Goal: Information Seeking & Learning: Learn about a topic

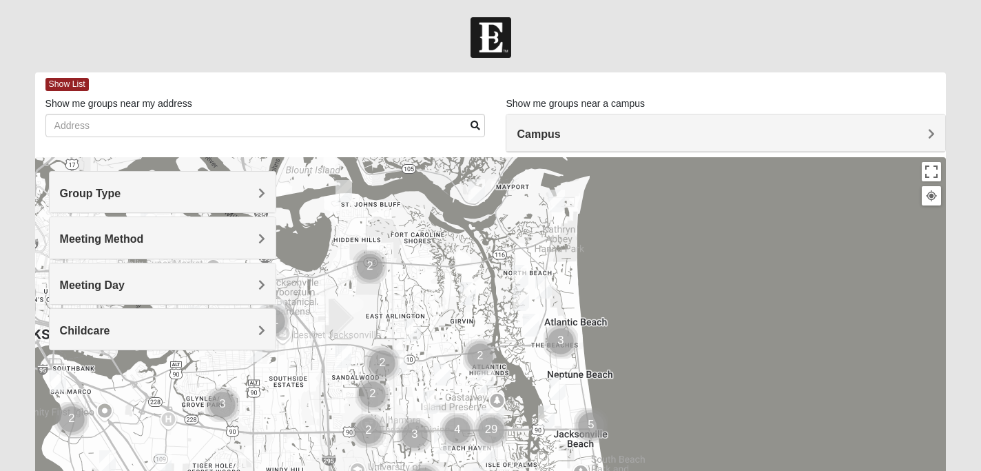
click at [651, 145] on div "Campus" at bounding box center [726, 132] width 439 height 37
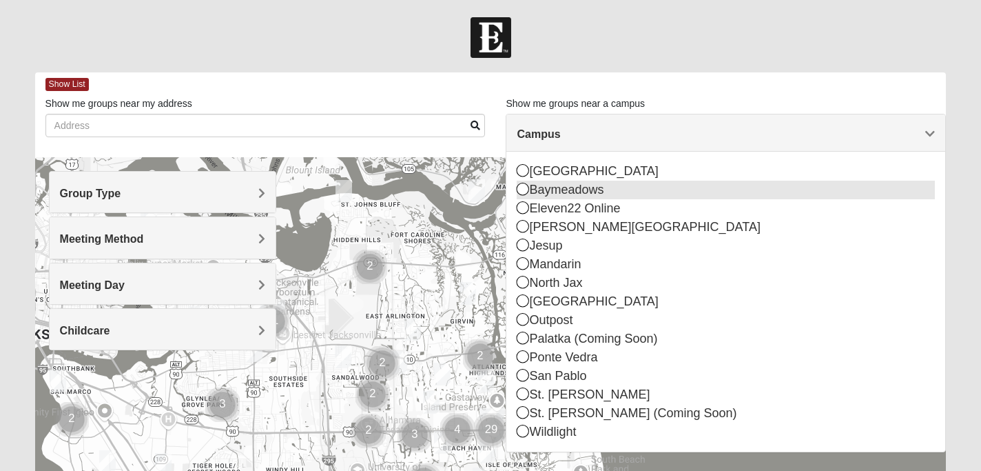
click at [630, 190] on div "Baymeadows" at bounding box center [726, 190] width 418 height 19
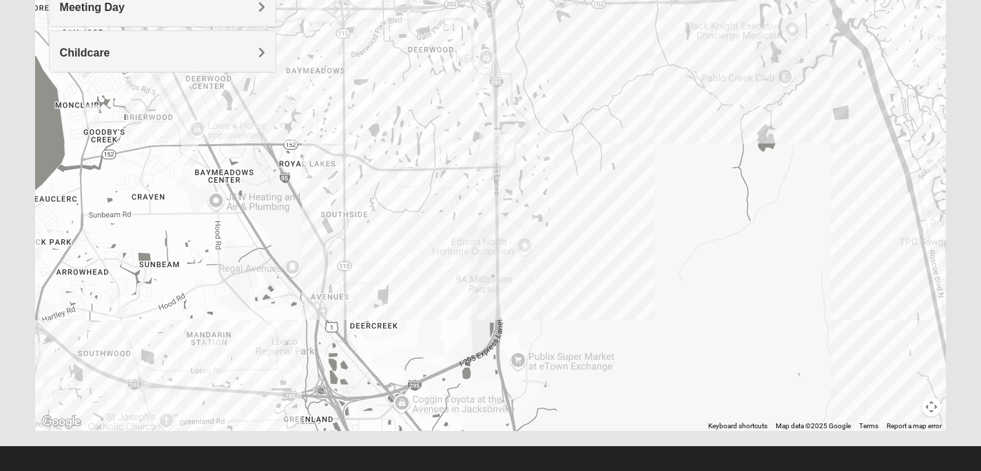
scroll to position [261, 0]
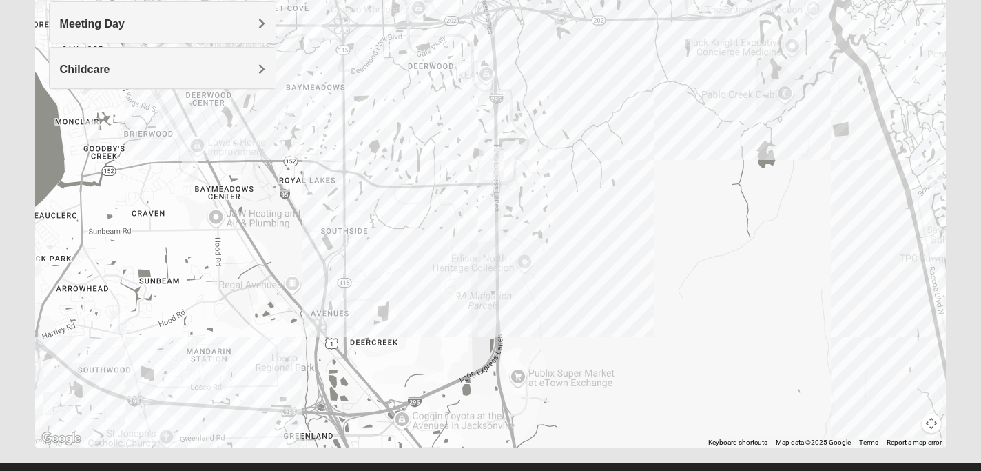
click at [472, 235] on div at bounding box center [491, 171] width 912 height 551
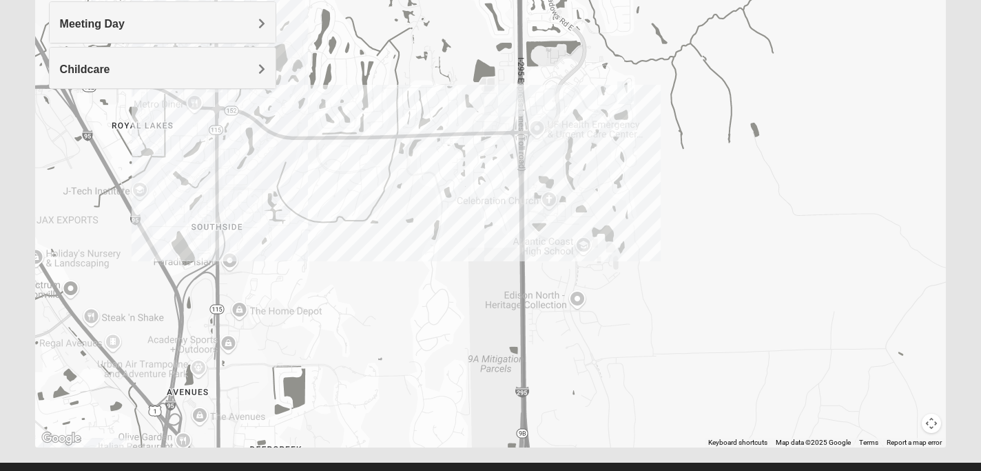
click at [496, 121] on div at bounding box center [491, 171] width 912 height 551
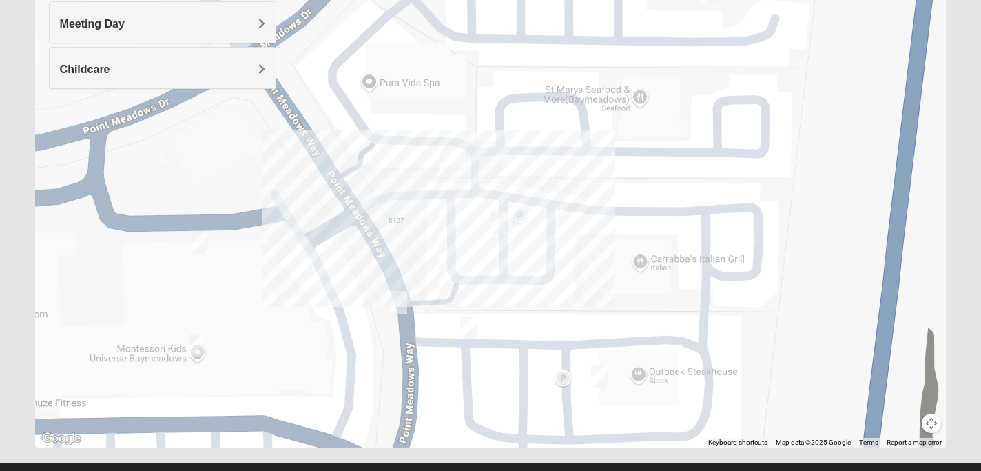
click at [504, 233] on img "On Campus Mens Ferguson 32256" at bounding box center [499, 223] width 17 height 23
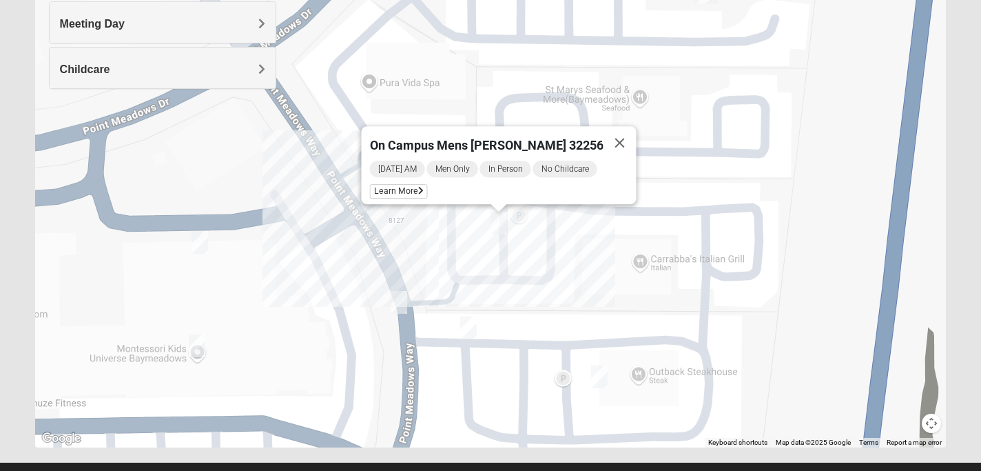
click at [403, 308] on img "Mens Barnes 32246" at bounding box center [399, 302] width 17 height 23
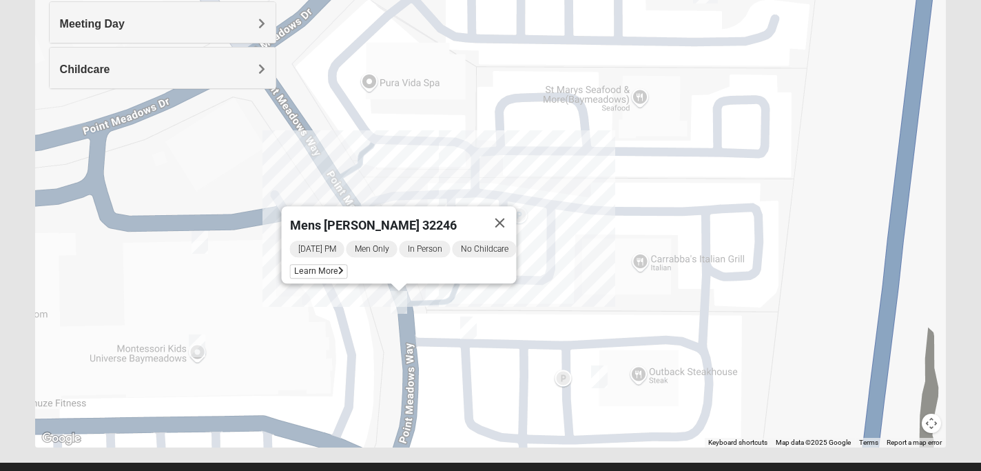
click at [465, 323] on img "On Campus Womens Bailey 32256" at bounding box center [468, 327] width 17 height 23
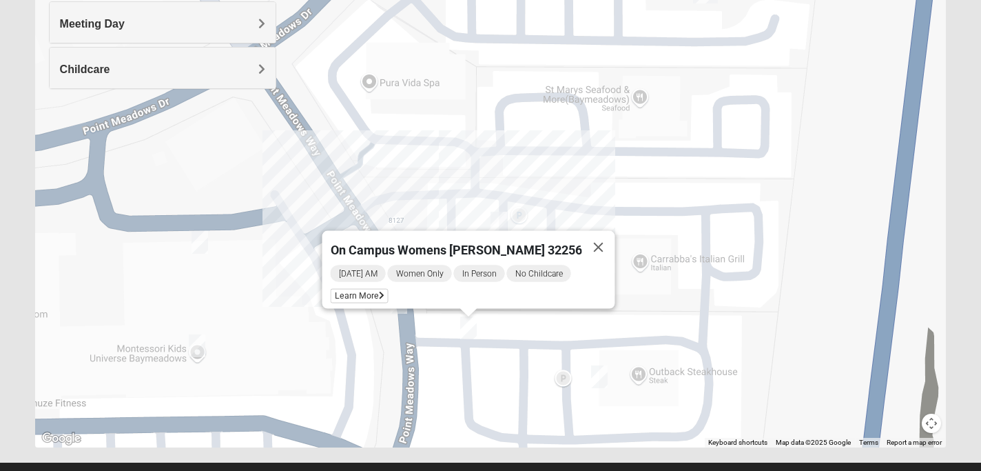
click at [598, 373] on img "Women's Discipleship, Baymeadows" at bounding box center [599, 376] width 17 height 23
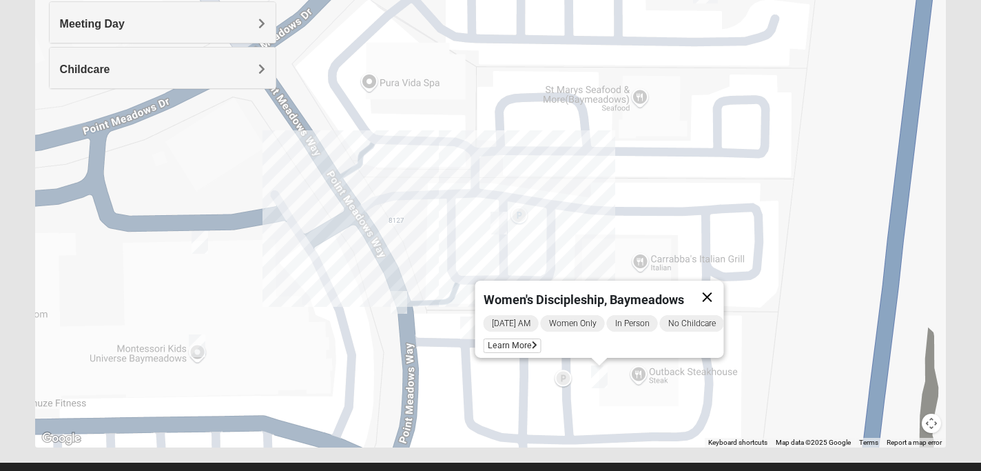
click at [724, 285] on button "Close" at bounding box center [707, 296] width 33 height 33
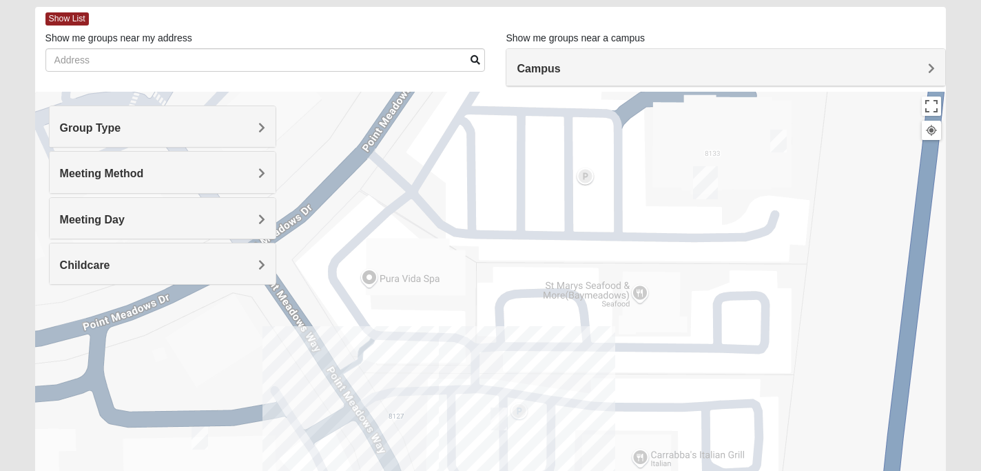
scroll to position [48, 0]
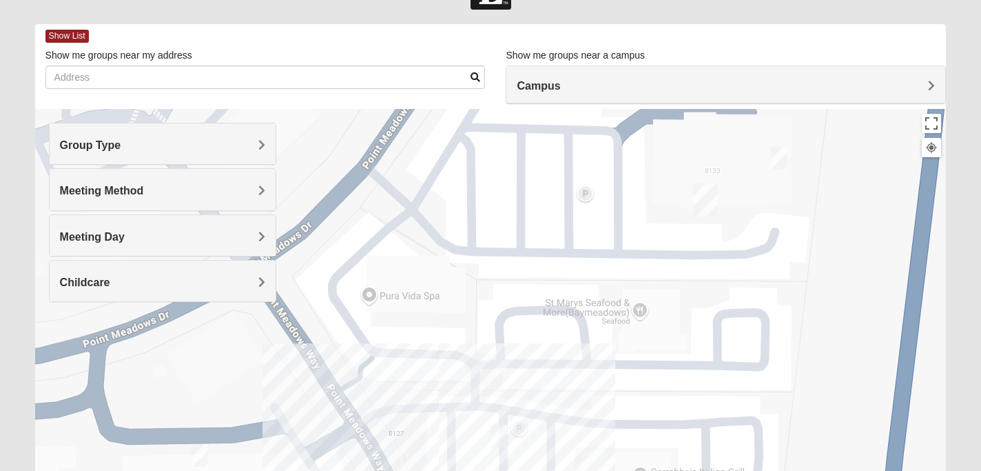
click at [254, 136] on div "Group Type" at bounding box center [163, 143] width 227 height 41
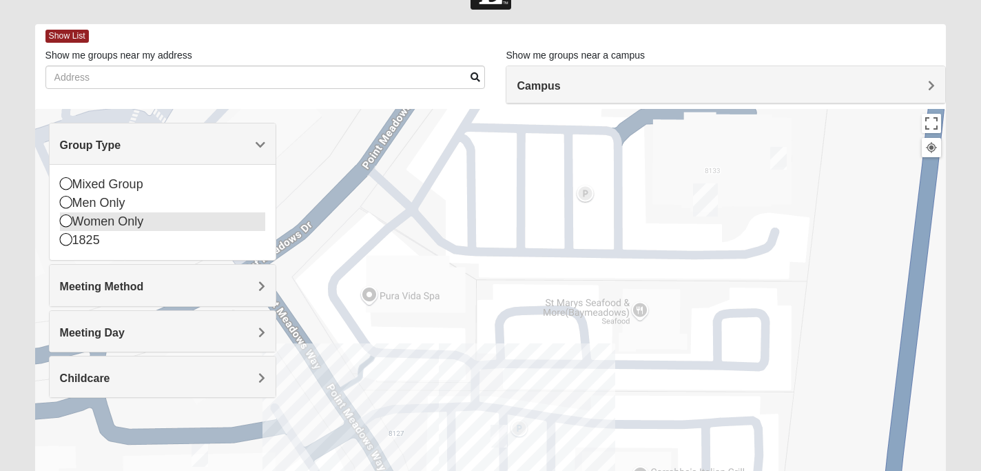
click at [116, 217] on div "Women Only" at bounding box center [163, 221] width 206 height 19
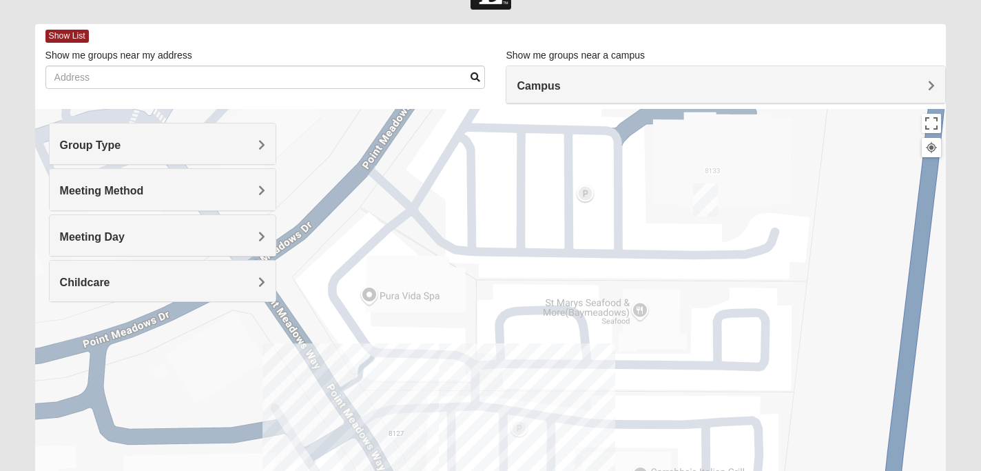
click at [646, 101] on div "Campus" at bounding box center [726, 84] width 439 height 37
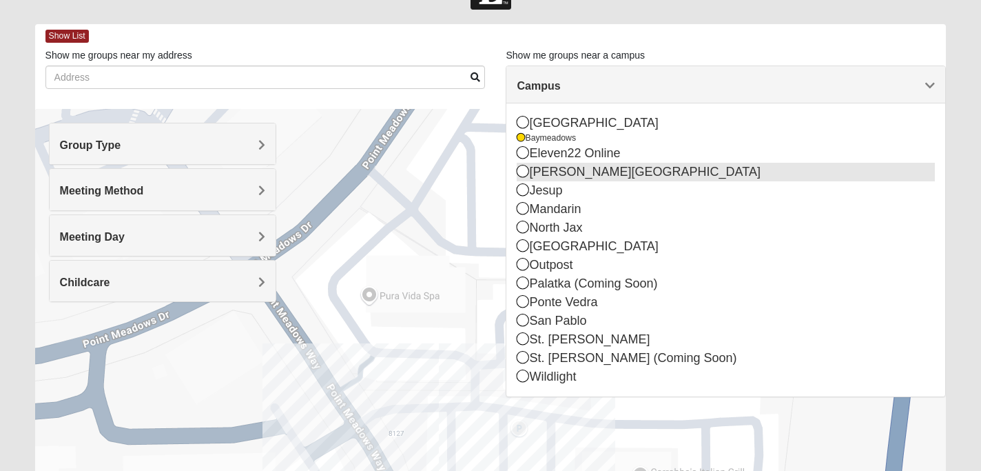
click at [643, 170] on div "[PERSON_NAME][GEOGRAPHIC_DATA]" at bounding box center [726, 172] width 418 height 19
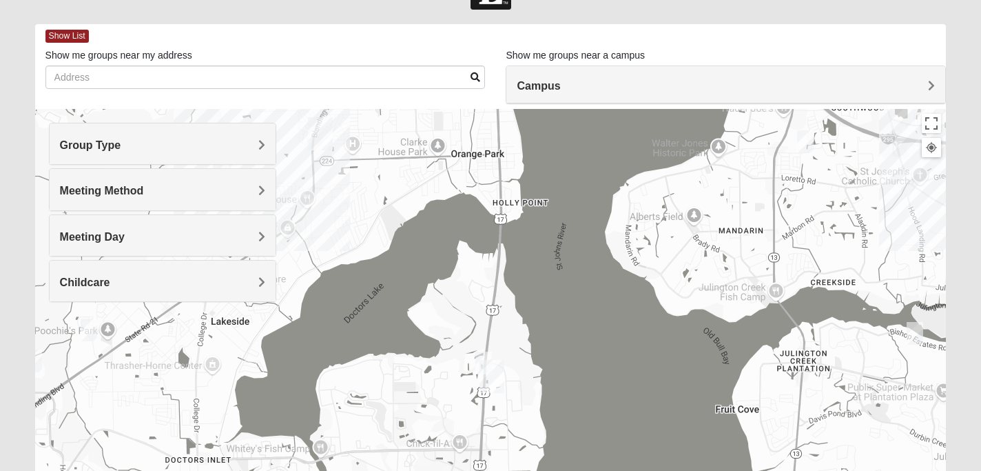
click at [809, 140] on img "Womens Salomao 32223" at bounding box center [805, 141] width 17 height 23
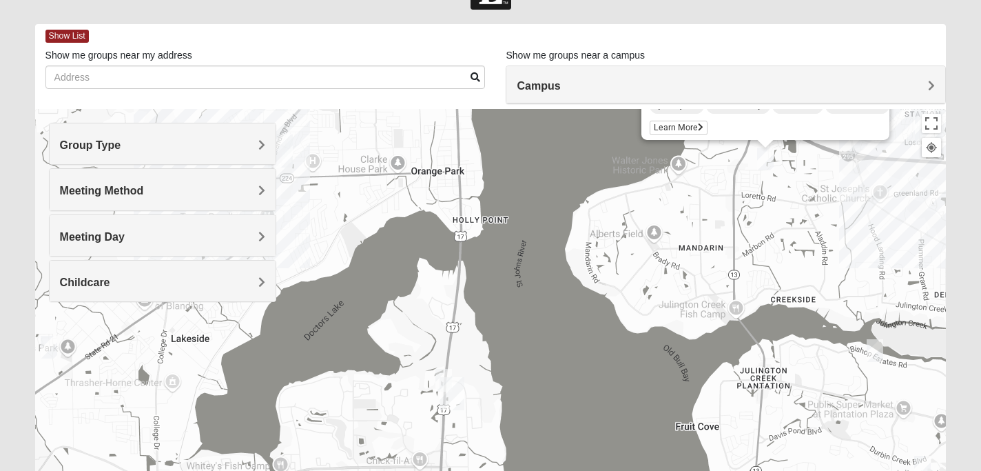
drag, startPoint x: 849, startPoint y: 309, endPoint x: 846, endPoint y: 207, distance: 102.0
click at [847, 207] on div "Womens Salomao 32223 [DATE] PM Women Only In Person No Childcare Learn More" at bounding box center [491, 384] width 912 height 551
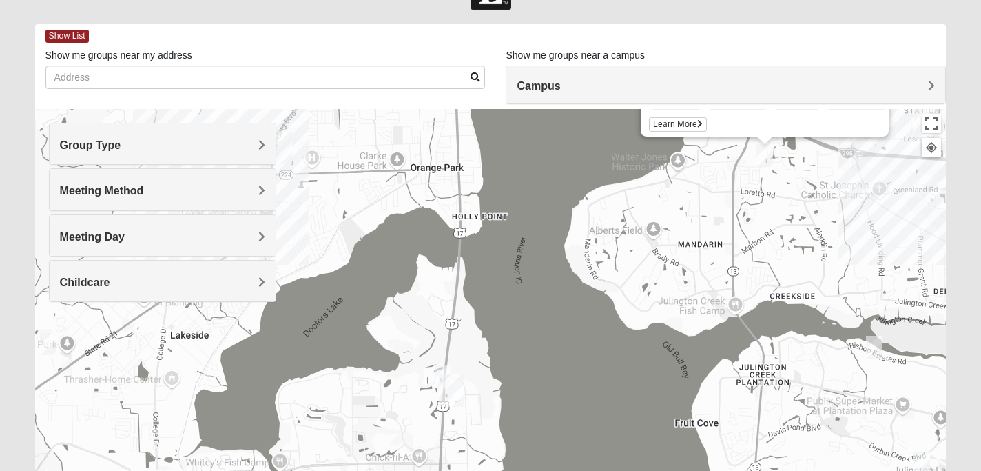
click at [870, 347] on img "Womens Rippa 32259" at bounding box center [874, 347] width 17 height 23
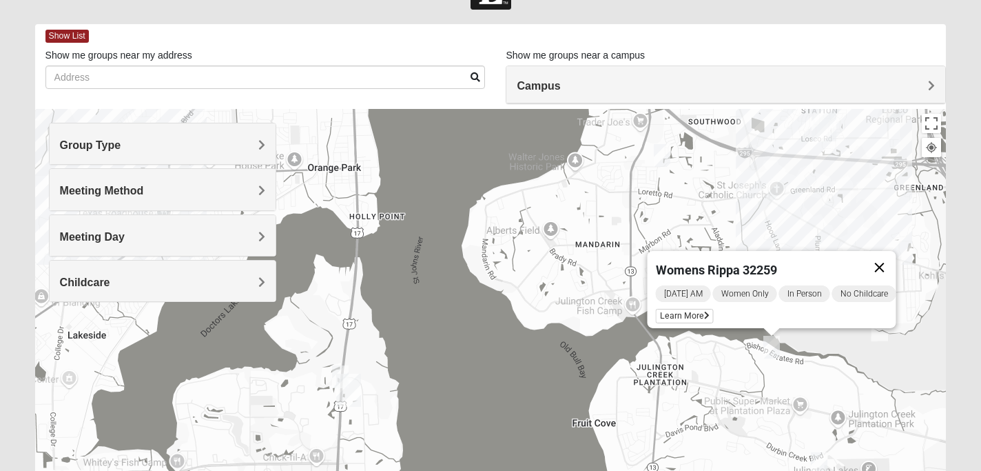
click at [888, 258] on button "Close" at bounding box center [879, 267] width 33 height 33
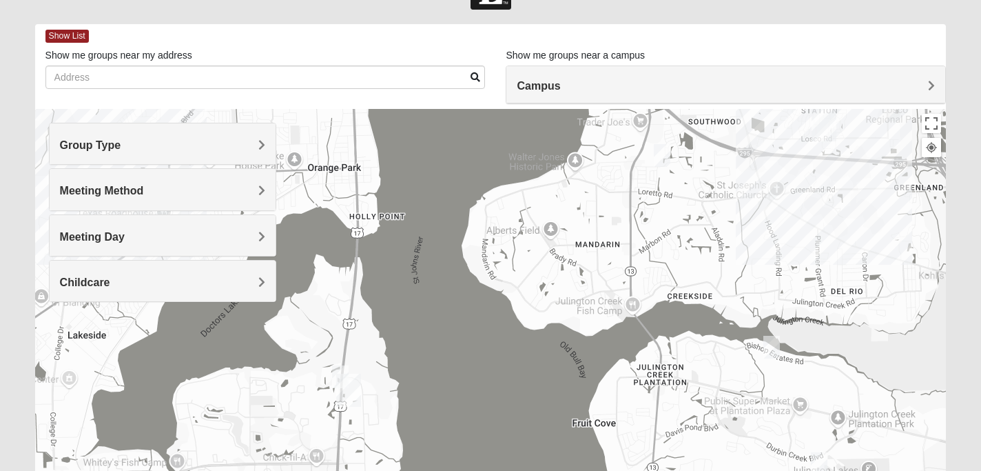
click at [340, 371] on img "On Campus Womens Thousand 32003" at bounding box center [340, 376] width 17 height 23
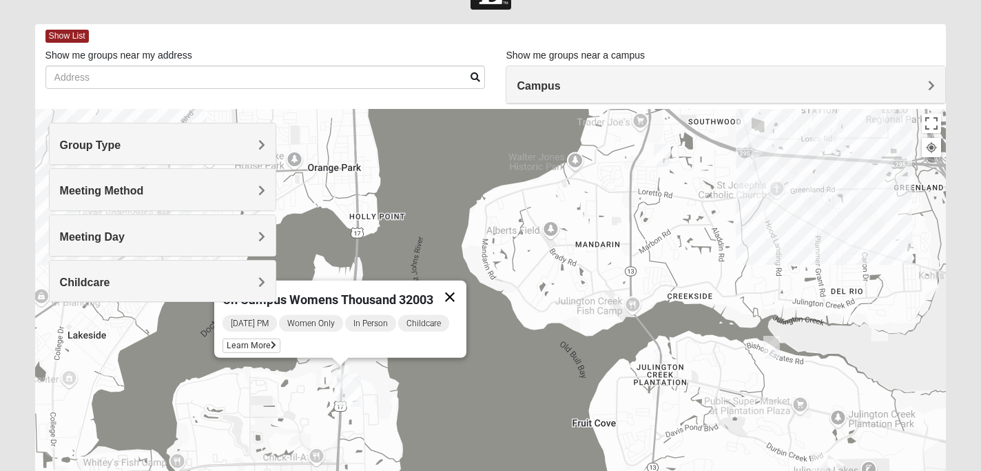
click at [458, 286] on button "Close" at bounding box center [449, 296] width 33 height 33
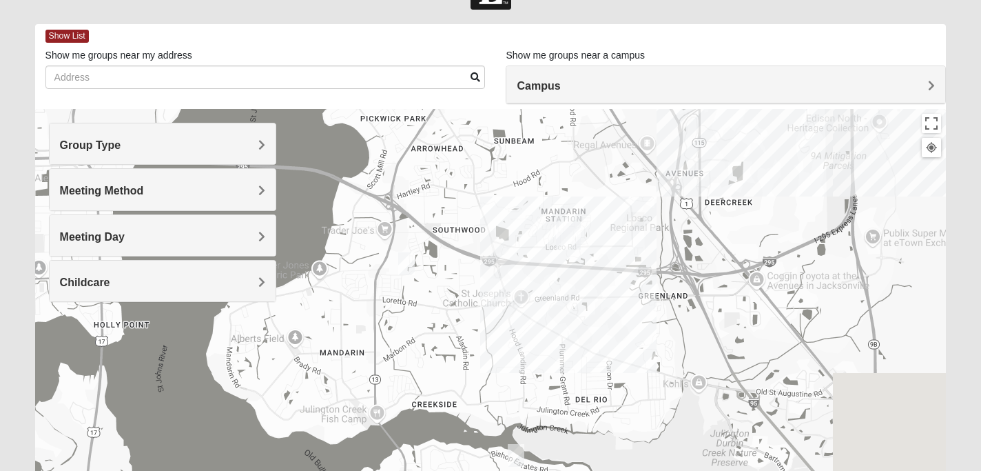
drag, startPoint x: 645, startPoint y: 275, endPoint x: 383, endPoint y: 387, distance: 284.7
click at [383, 387] on div at bounding box center [491, 384] width 912 height 551
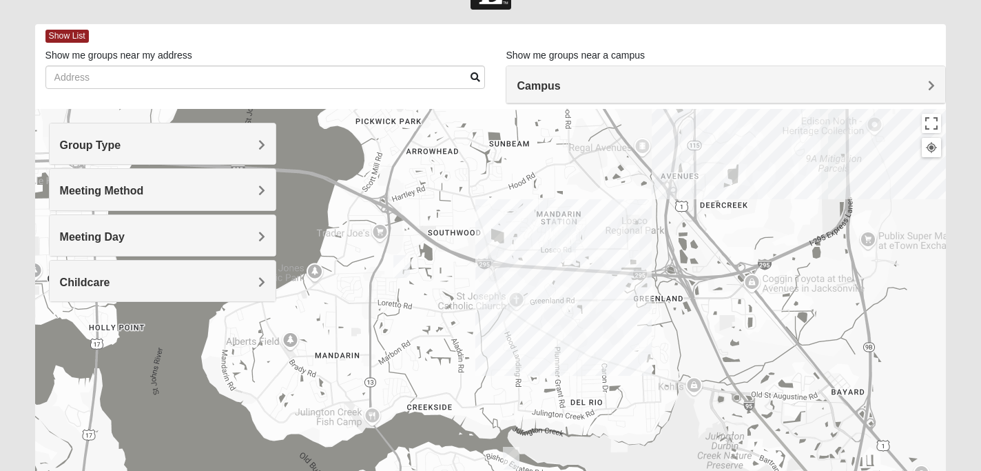
click at [532, 283] on div at bounding box center [491, 384] width 912 height 551
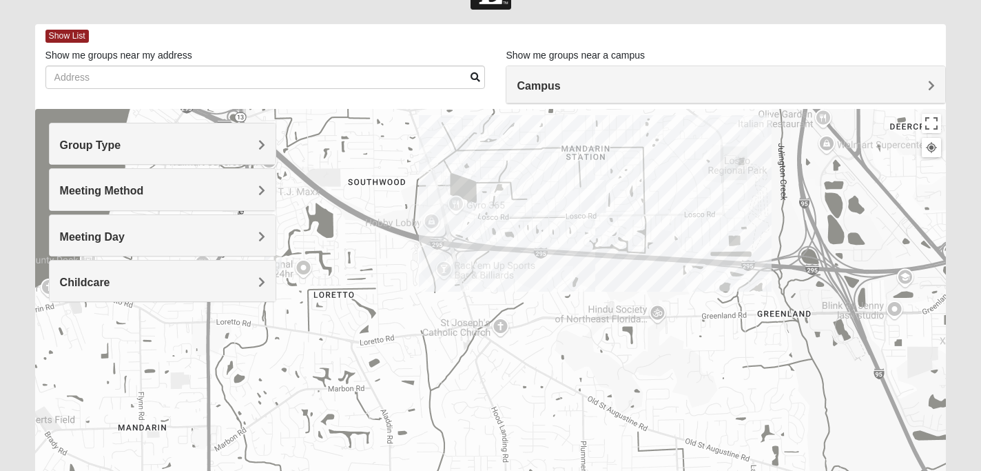
click at [555, 265] on div at bounding box center [491, 384] width 912 height 551
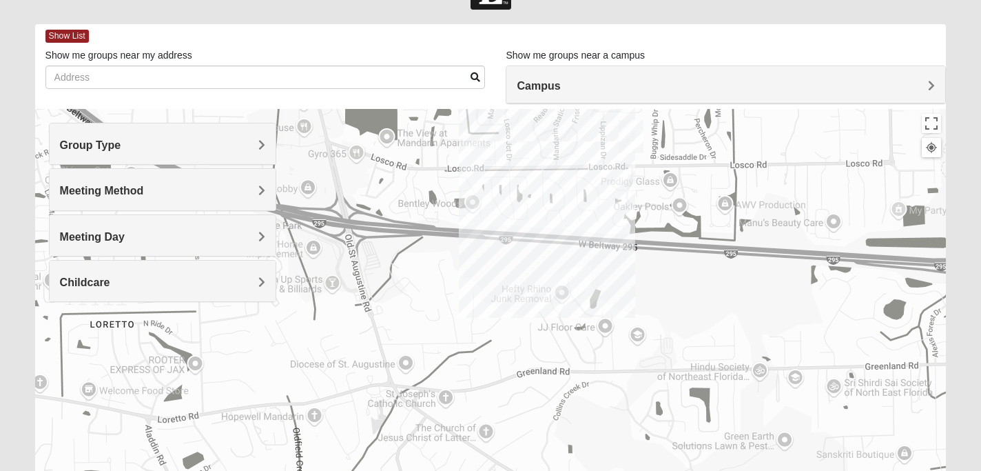
click at [565, 229] on div at bounding box center [491, 384] width 912 height 551
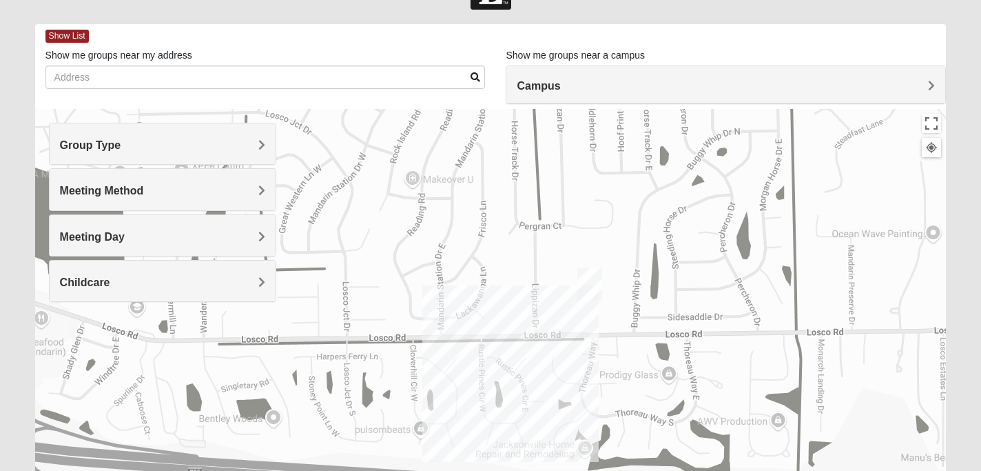
drag, startPoint x: 565, startPoint y: 229, endPoint x: 456, endPoint y: 473, distance: 266.5
click at [456, 470] on html "Hello [PERSON_NAME] My Account Log Out Find A Group Error" at bounding box center [490, 331] width 981 height 759
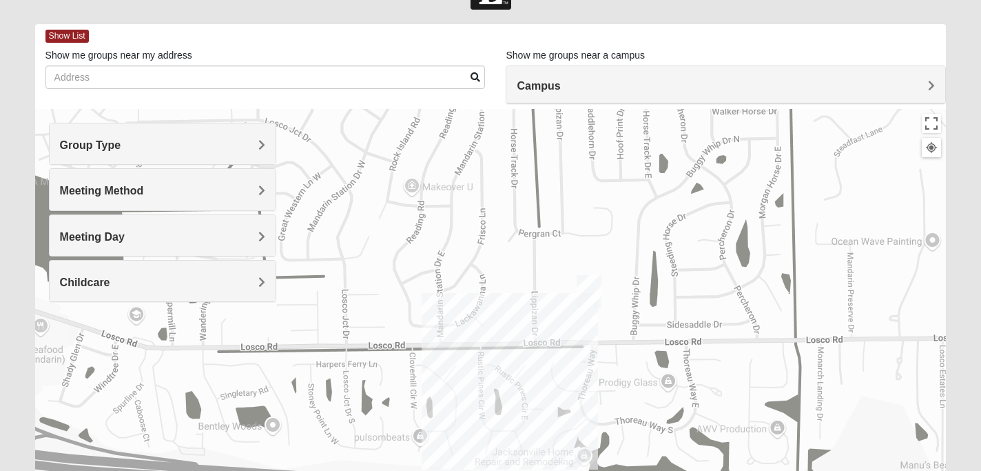
click at [507, 442] on div at bounding box center [491, 384] width 912 height 551
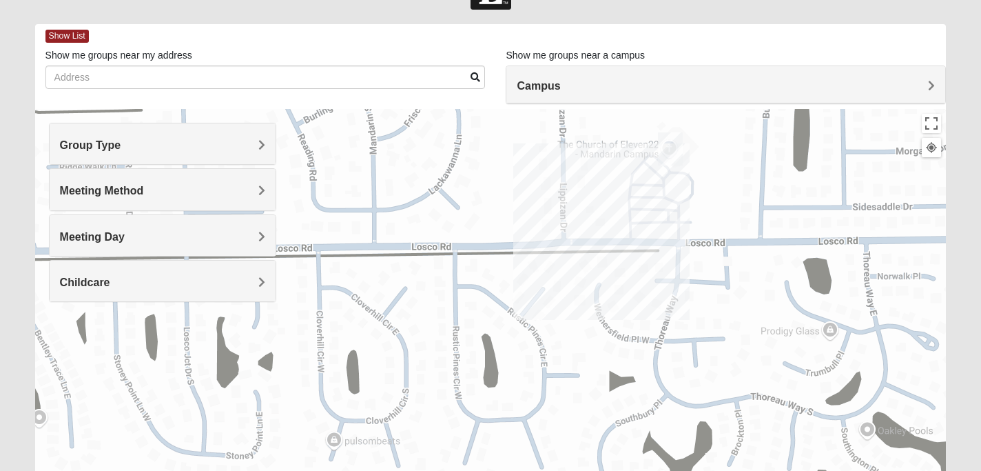
click at [586, 239] on div at bounding box center [491, 384] width 912 height 551
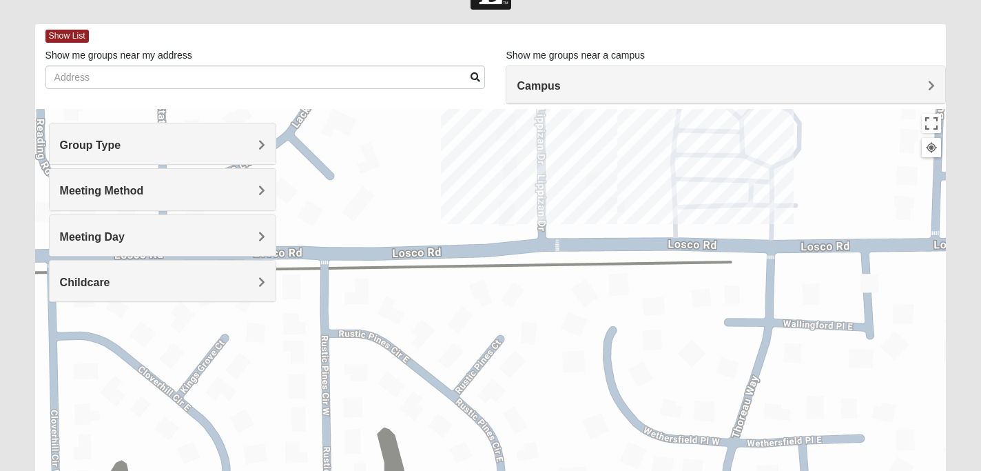
click at [606, 147] on div at bounding box center [491, 384] width 912 height 551
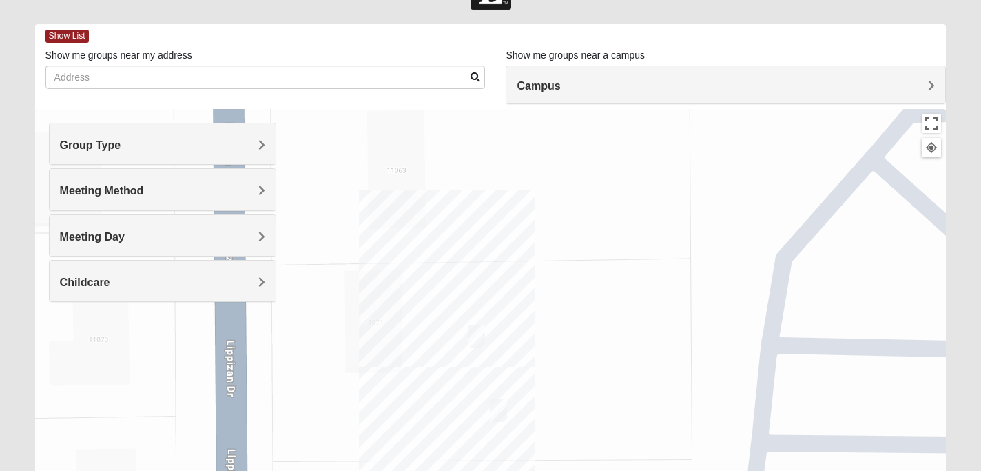
click at [476, 341] on img "On Campus Womens Monger 32257" at bounding box center [477, 336] width 17 height 23
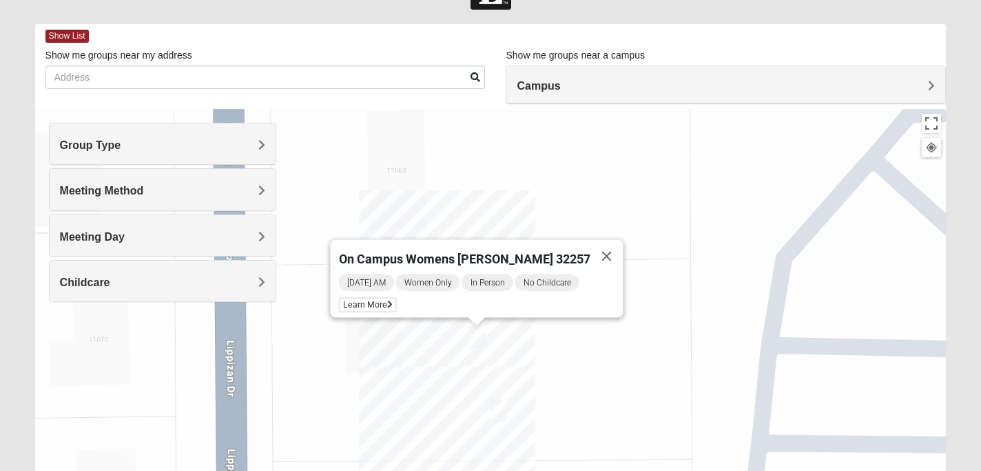
click at [500, 403] on img "On Campus Womens Perry 32257" at bounding box center [499, 410] width 17 height 23
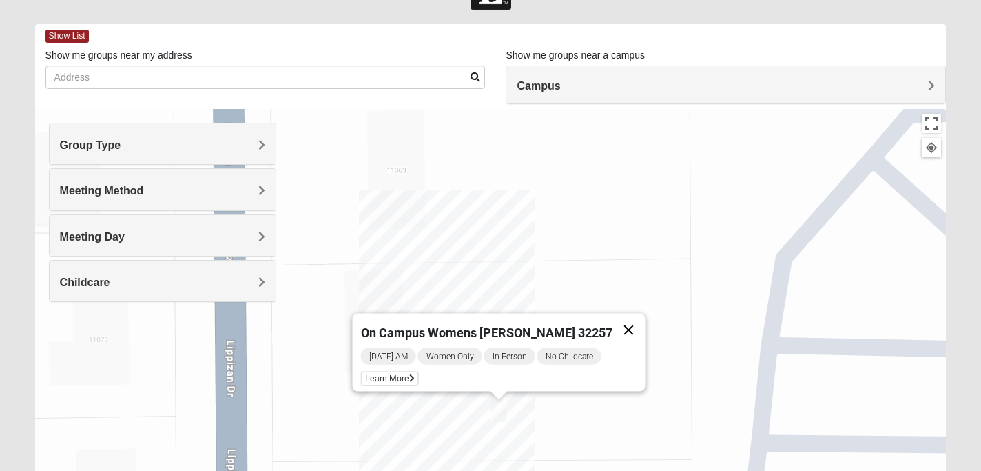
click at [617, 320] on button "Close" at bounding box center [628, 330] width 33 height 33
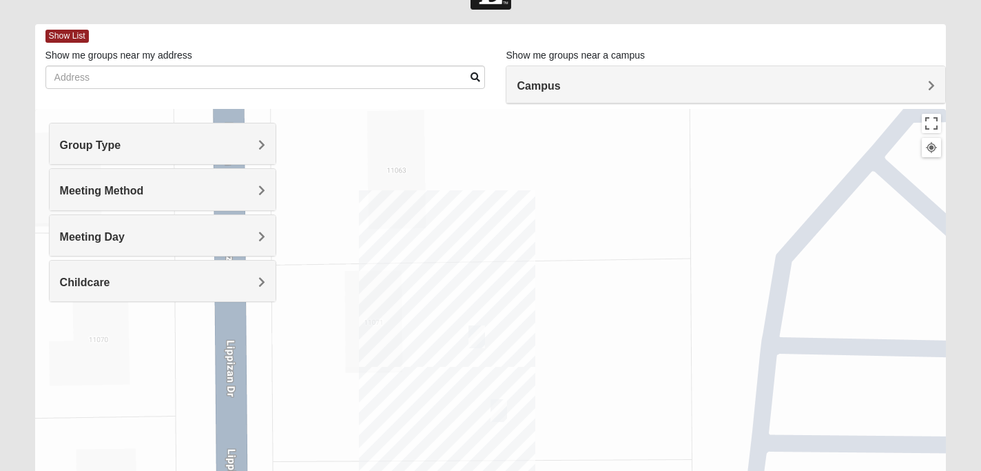
click at [626, 90] on h4 "Campus" at bounding box center [726, 85] width 418 height 13
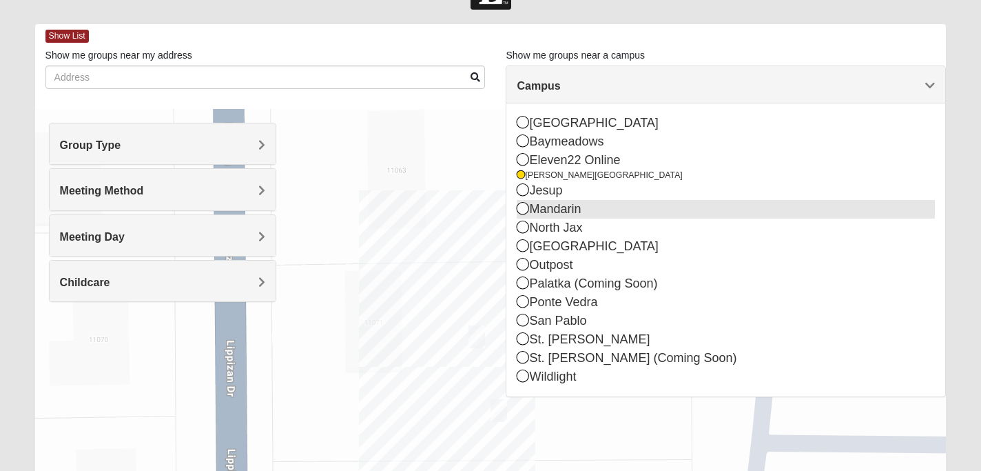
click at [582, 207] on div "Mandarin" at bounding box center [726, 209] width 418 height 19
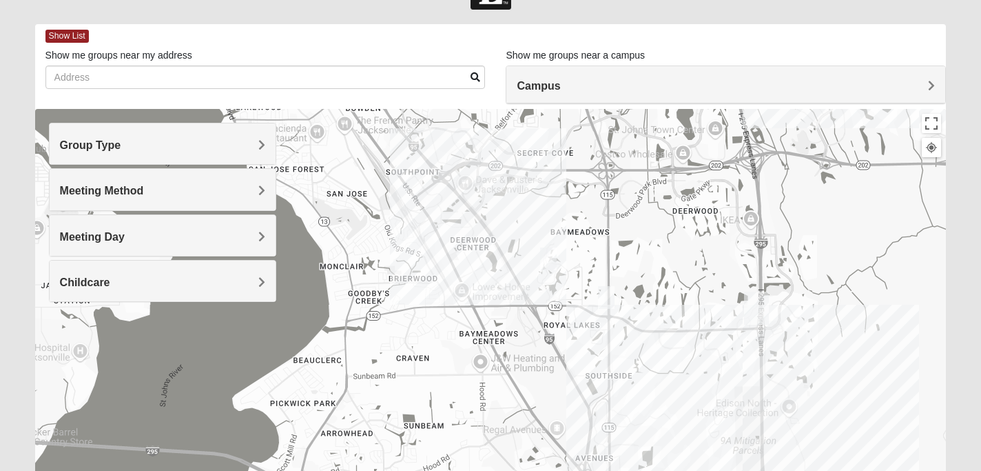
drag, startPoint x: 531, startPoint y: 247, endPoint x: 517, endPoint y: 387, distance: 141.3
click at [517, 387] on div at bounding box center [491, 384] width 912 height 551
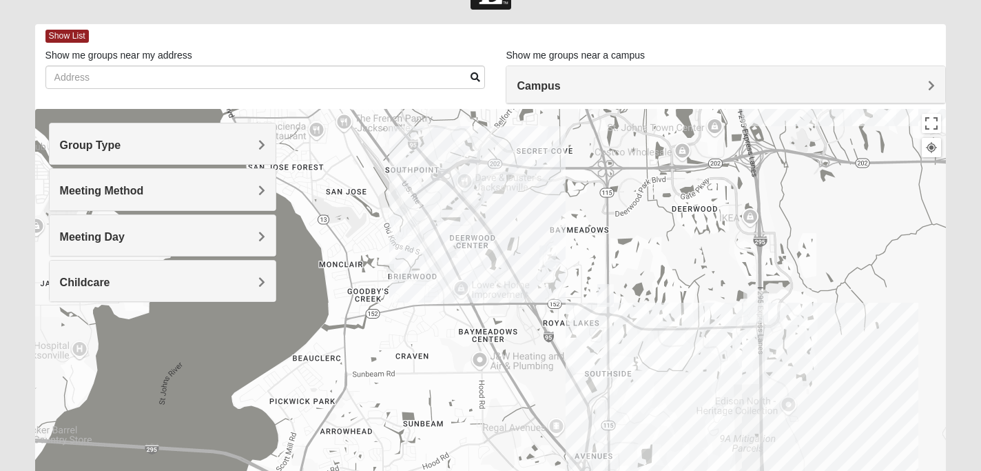
click at [612, 294] on img "Womens Coady" at bounding box center [606, 295] width 17 height 23
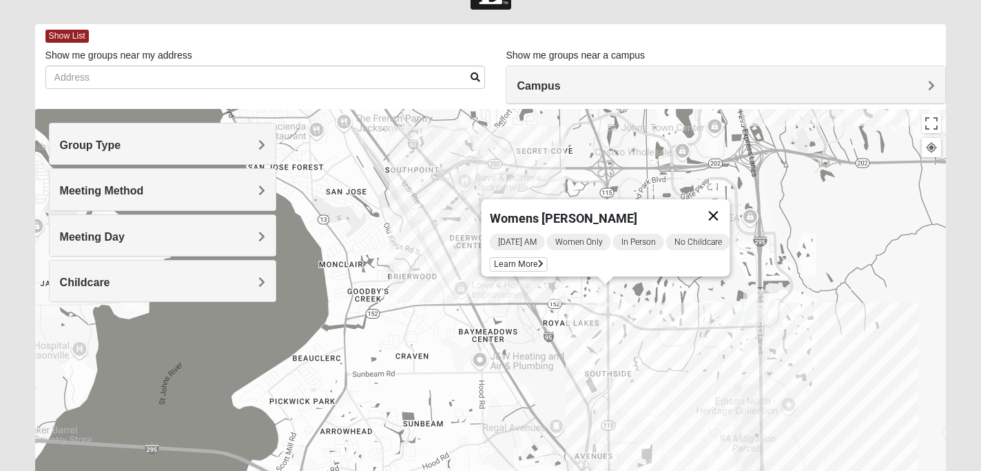
click at [729, 212] on button "Close" at bounding box center [713, 215] width 33 height 33
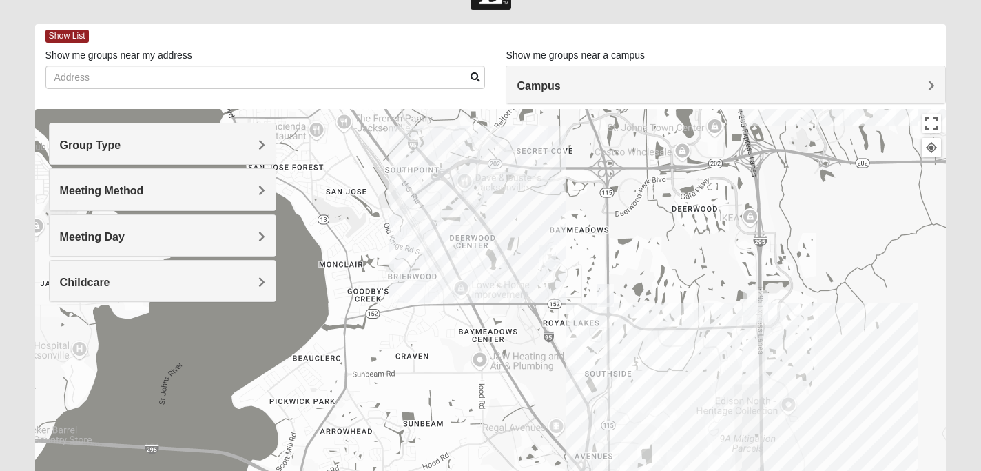
click at [549, 252] on img "Women’s Bowie 32256 Southside Baymeadows" at bounding box center [548, 256] width 17 height 23
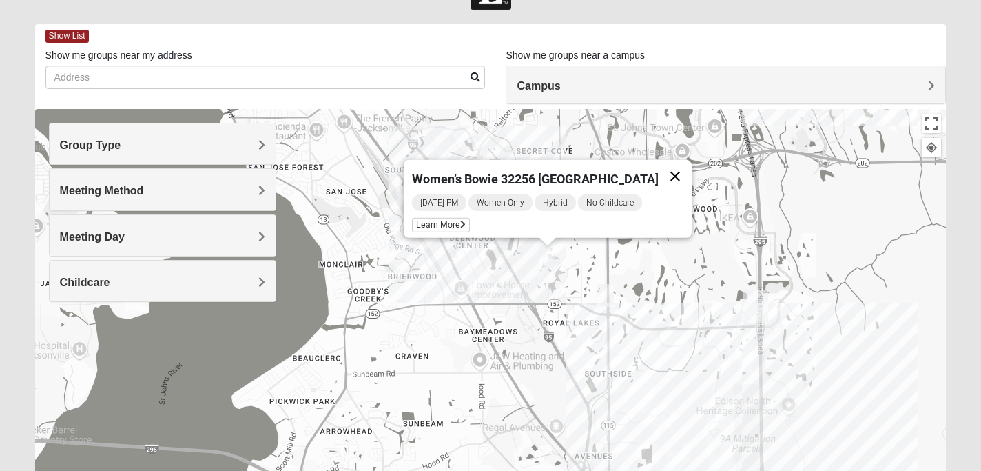
click at [684, 161] on button "Close" at bounding box center [675, 176] width 33 height 33
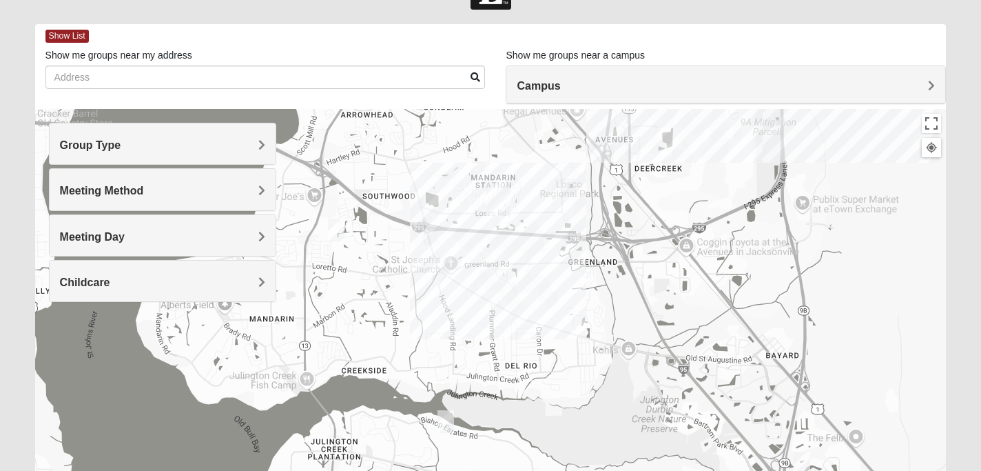
drag, startPoint x: 624, startPoint y: 264, endPoint x: 644, endPoint y: -52, distance: 317.0
click at [644, 0] on html "Hello [PERSON_NAME] My Account Log Out Find A Group Error" at bounding box center [490, 331] width 981 height 759
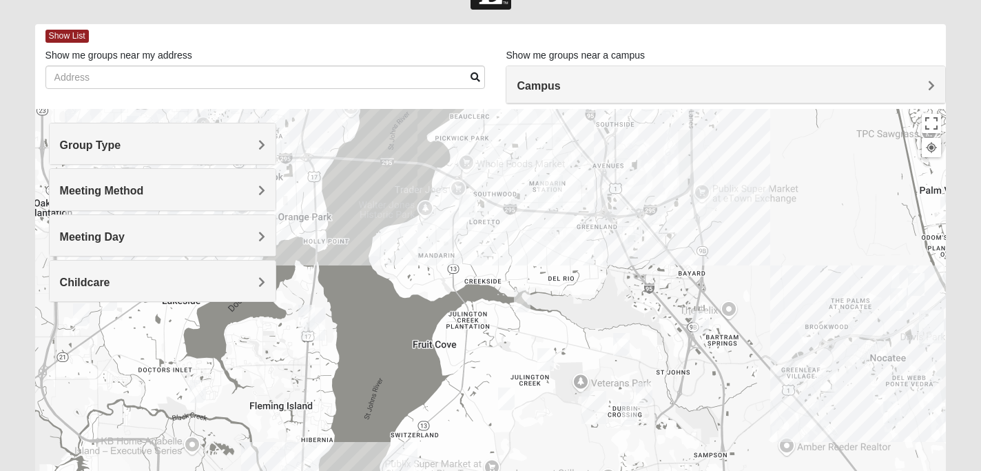
click at [702, 326] on img "Womens Lopez/McCardle 32258" at bounding box center [701, 322] width 17 height 23
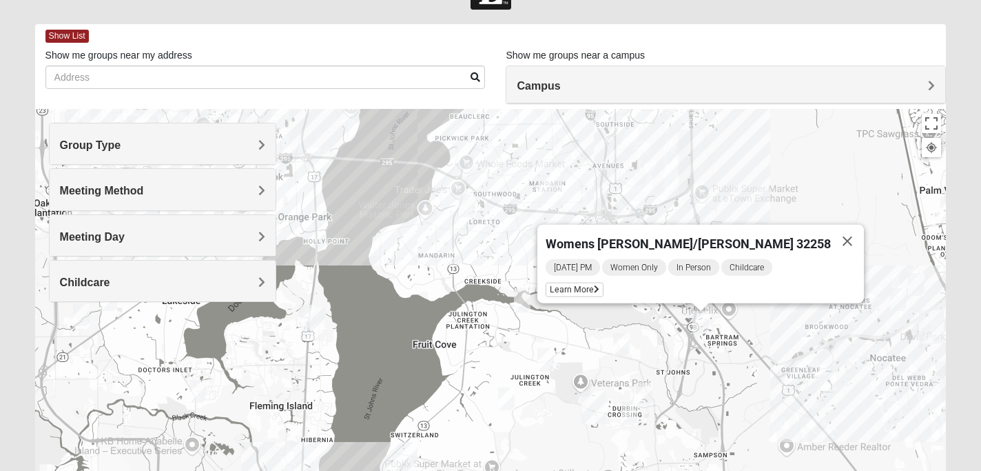
click at [620, 343] on img "Womens Urbanski 32259" at bounding box center [621, 344] width 17 height 23
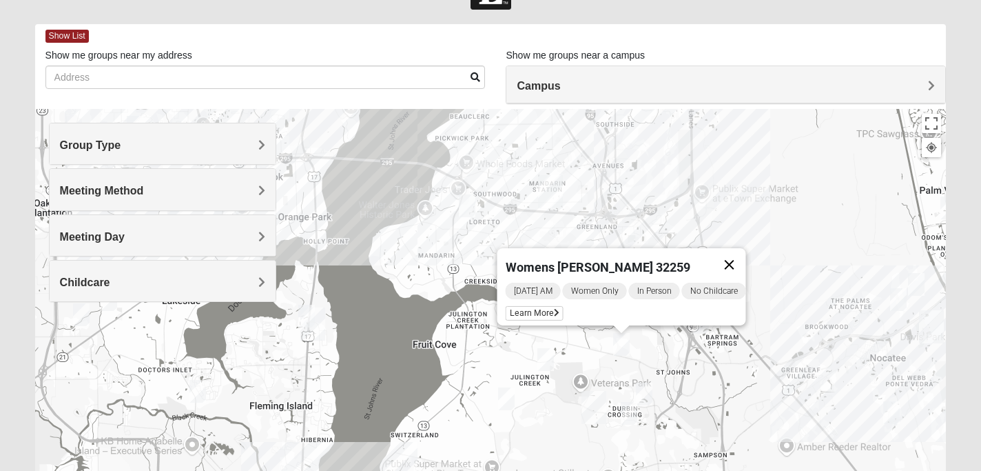
click at [733, 253] on button "Close" at bounding box center [729, 264] width 33 height 33
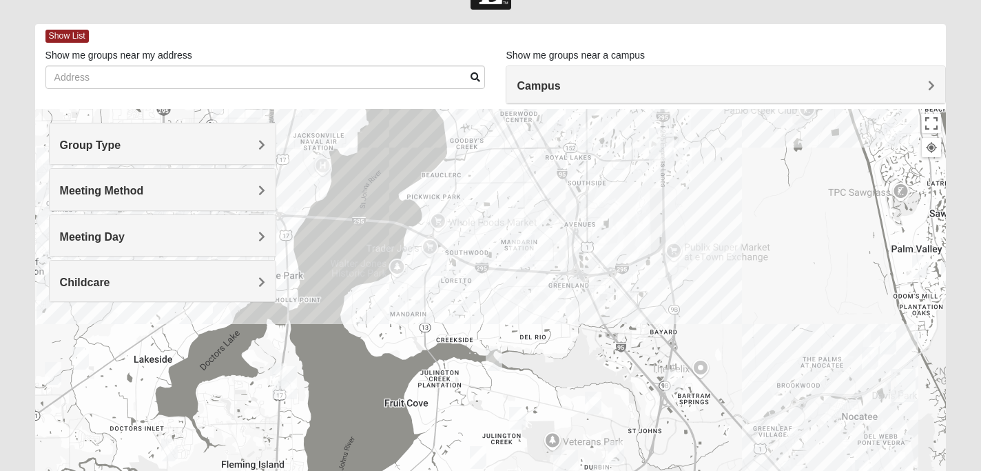
drag, startPoint x: 589, startPoint y: 192, endPoint x: 559, endPoint y: 254, distance: 69.0
click at [559, 254] on div at bounding box center [491, 384] width 912 height 551
click at [672, 88] on h4 "Campus" at bounding box center [726, 85] width 418 height 13
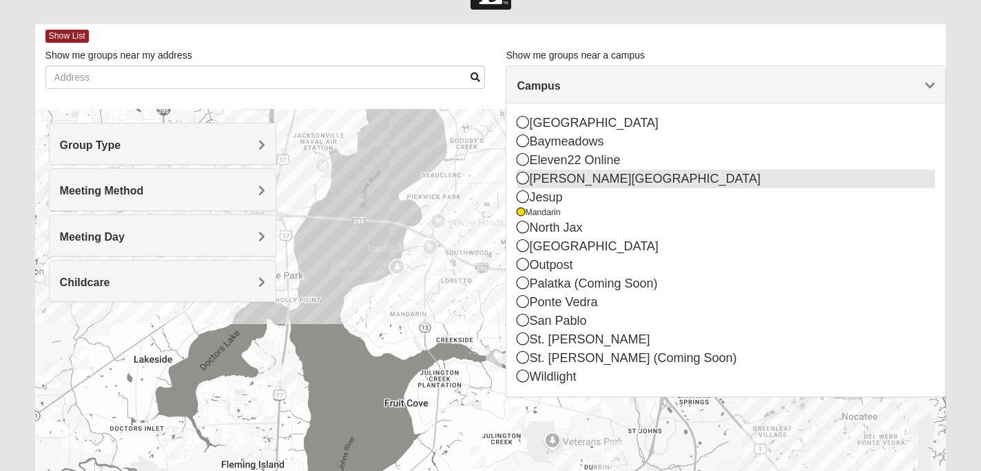
click at [588, 182] on div "[PERSON_NAME][GEOGRAPHIC_DATA]" at bounding box center [726, 179] width 418 height 19
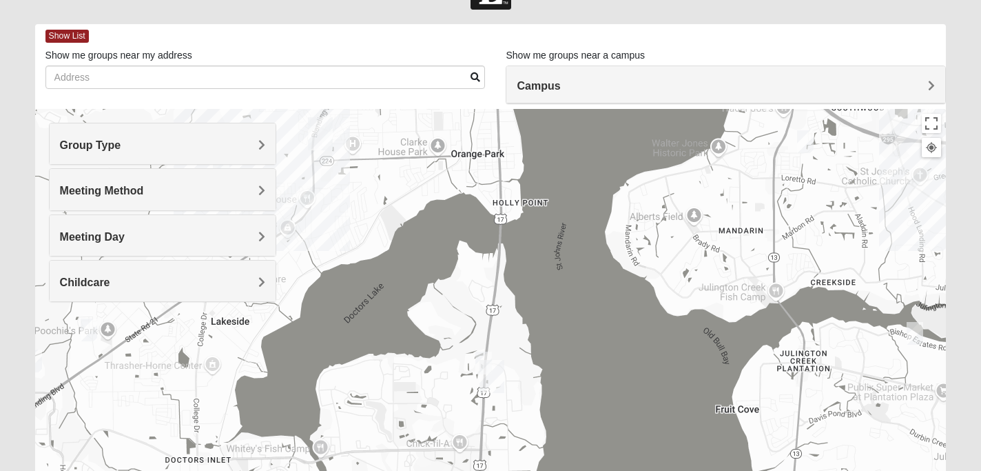
click at [664, 77] on div "Campus" at bounding box center [726, 84] width 439 height 37
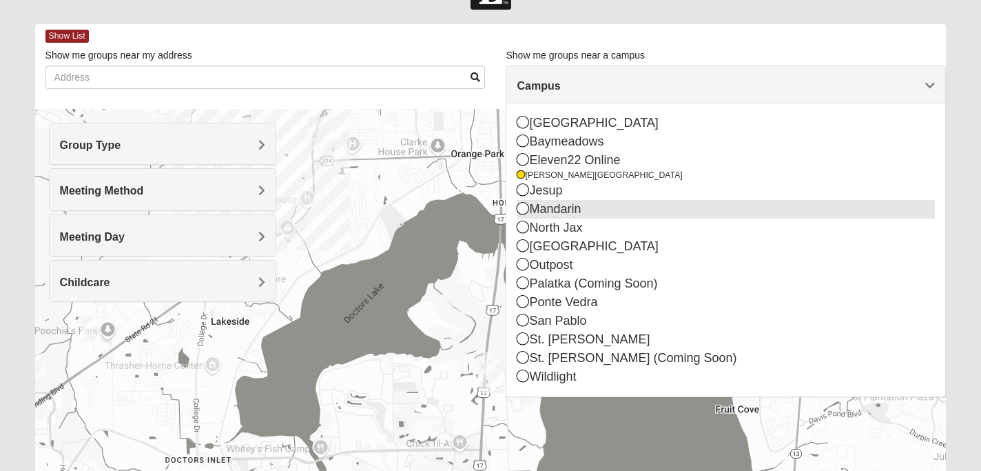
click at [586, 210] on div "Mandarin" at bounding box center [726, 209] width 418 height 19
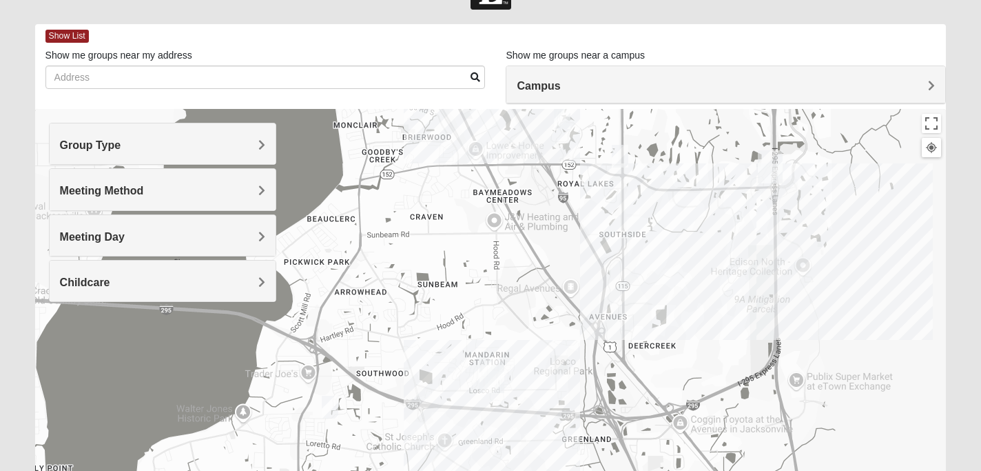
click at [622, 94] on div "Campus" at bounding box center [726, 84] width 439 height 37
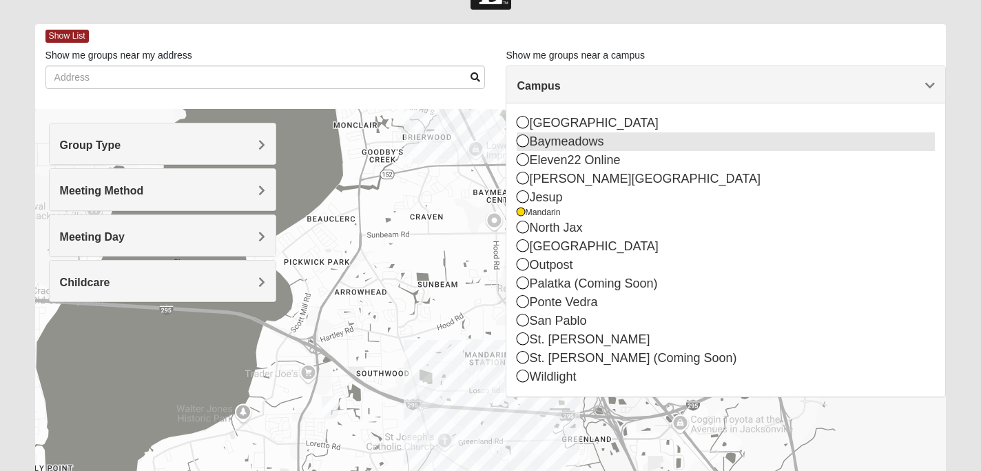
click at [606, 147] on div "Baymeadows" at bounding box center [726, 141] width 418 height 19
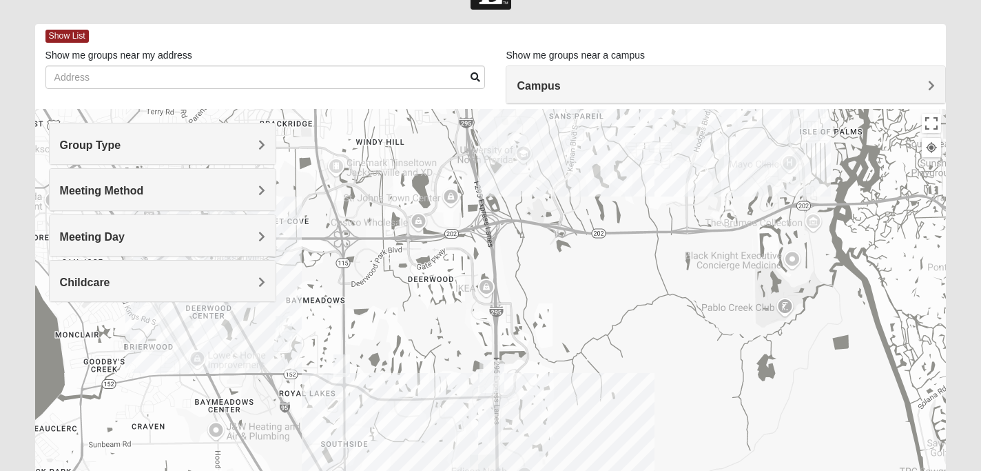
click at [563, 94] on div "Campus" at bounding box center [726, 84] width 439 height 37
